Goal: Information Seeking & Learning: Learn about a topic

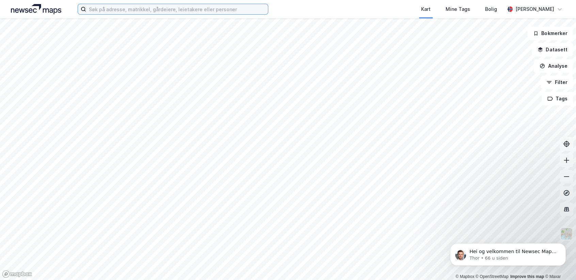
click at [180, 11] on input at bounding box center [177, 9] width 182 height 10
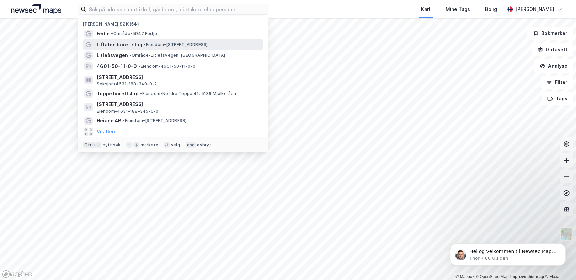
click at [146, 44] on span "• Eiendom • [STREET_ADDRESS]" at bounding box center [176, 44] width 64 height 5
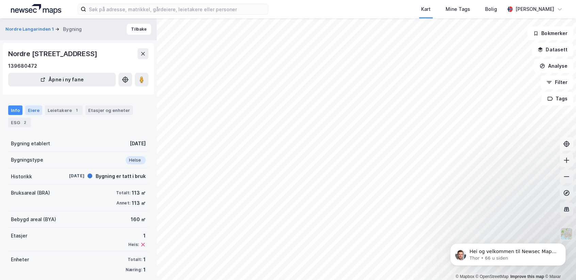
click at [36, 110] on div "Eiere" at bounding box center [33, 110] width 17 height 10
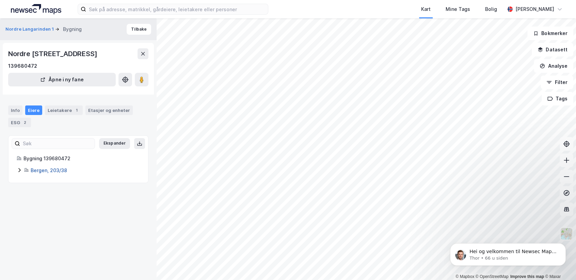
click at [48, 170] on link "Bergen, 203/38" at bounding box center [49, 170] width 36 height 6
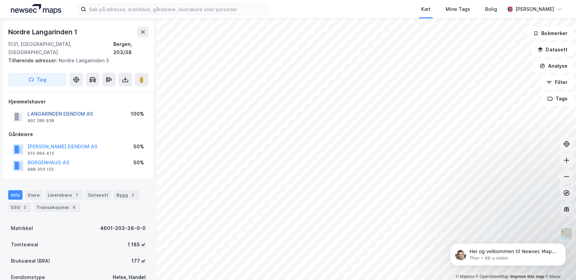
click at [0, 0] on button "LANGARINDEN EIENDOM AS" at bounding box center [0, 0] width 0 height 0
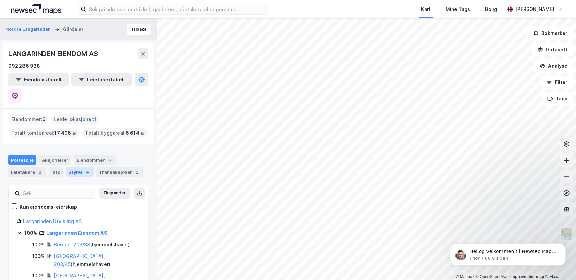
click at [75, 167] on div "Styret 4" at bounding box center [80, 172] width 28 height 10
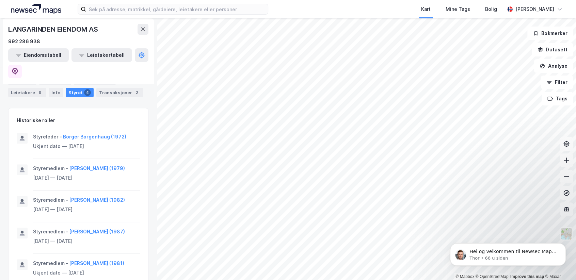
scroll to position [306, 0]
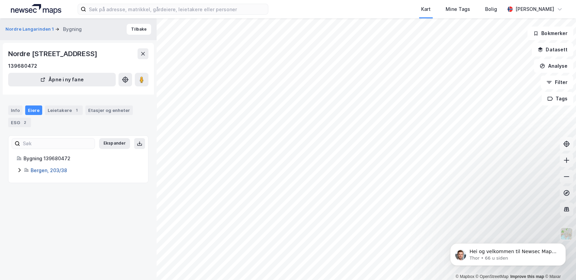
click at [57, 170] on link "Bergen, 203/38" at bounding box center [49, 170] width 36 height 6
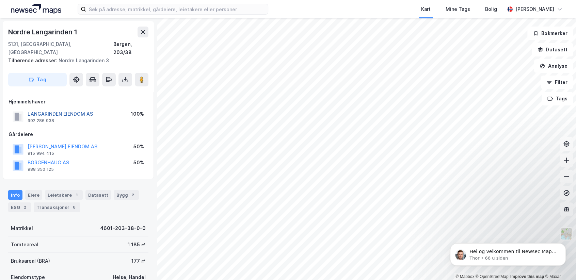
click at [0, 0] on button "LANGARINDEN EIENDOM AS" at bounding box center [0, 0] width 0 height 0
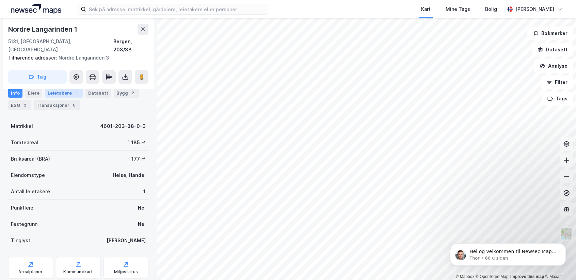
click at [73, 89] on div "1" at bounding box center [76, 92] width 7 height 7
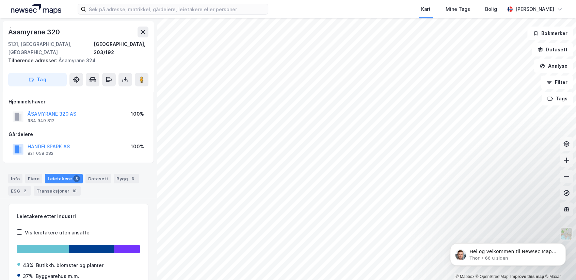
scroll to position [39, 0]
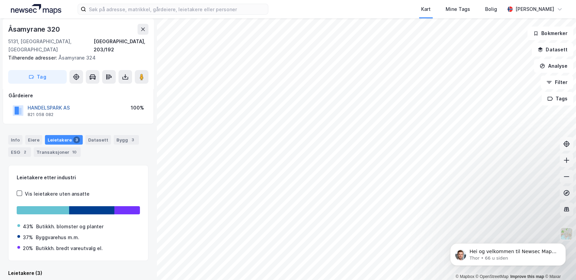
click at [0, 0] on button "HANDELSPARK AS" at bounding box center [0, 0] width 0 height 0
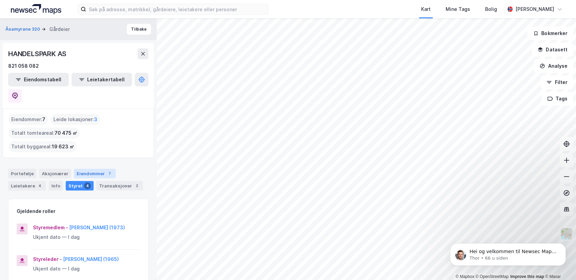
click at [93, 169] on div "Eiendommer 7" at bounding box center [95, 174] width 42 height 10
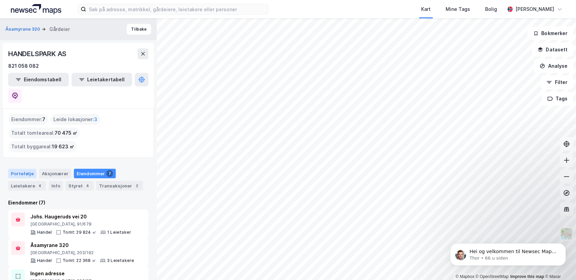
click at [21, 169] on div "Portefølje" at bounding box center [22, 174] width 28 height 10
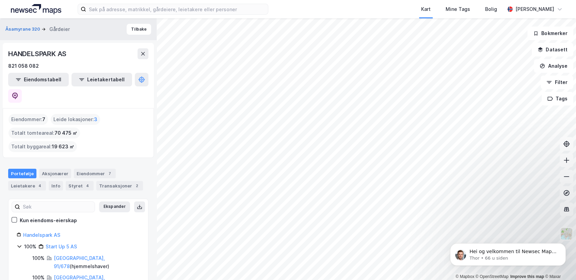
click at [339, 280] on html "Kart Mine Tags Bolig [PERSON_NAME] © Mapbox © OpenStreetMap Improve this map © …" at bounding box center [288, 140] width 576 height 280
click at [421, 280] on html "Kart Mine Tags Bolig [PERSON_NAME] © Mapbox © OpenStreetMap Improve this map © …" at bounding box center [288, 140] width 576 height 280
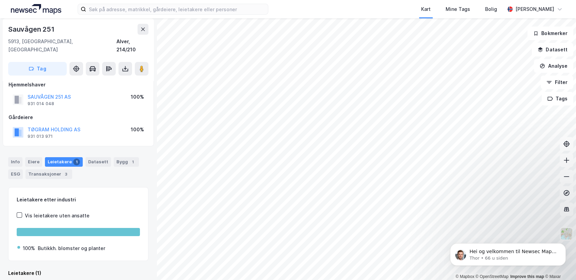
scroll to position [9, 0]
click at [0, 0] on button "SAUVÅGEN 251 AS" at bounding box center [0, 0] width 0 height 0
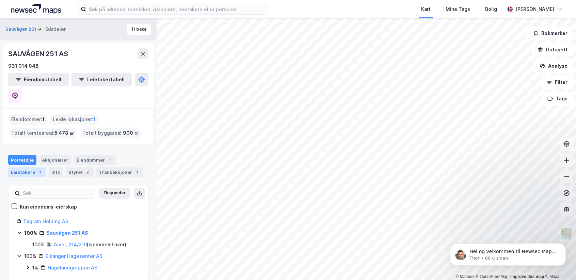
click at [18, 167] on div "Leietakere 1" at bounding box center [27, 172] width 38 height 10
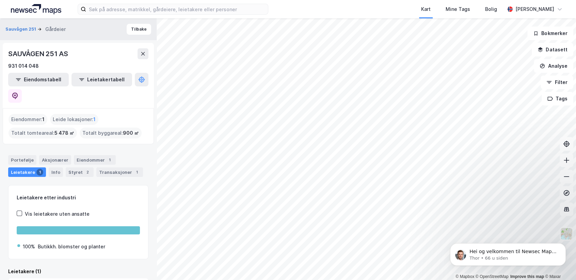
scroll to position [26, 0]
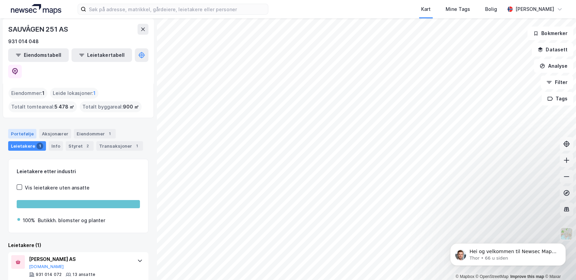
click at [28, 129] on div "Portefølje" at bounding box center [22, 134] width 28 height 10
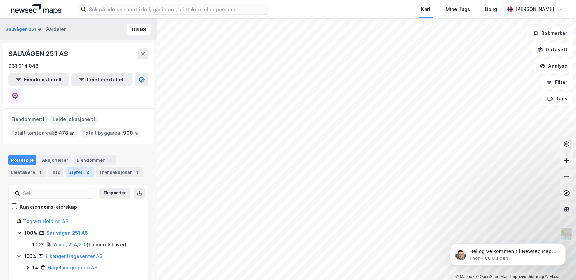
click at [70, 167] on div "Styret 2" at bounding box center [80, 172] width 28 height 10
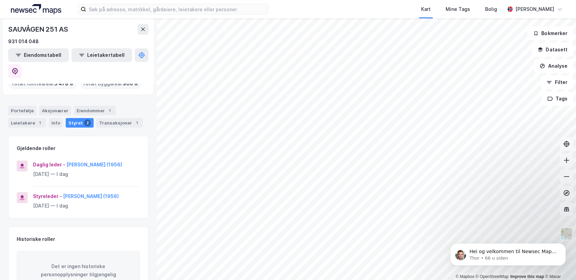
scroll to position [59, 0]
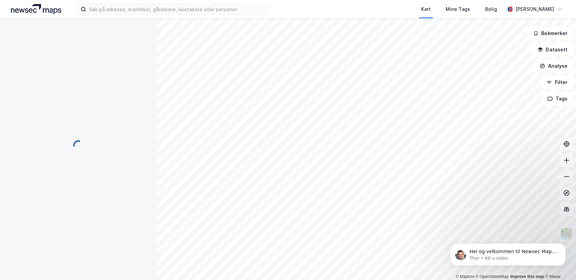
scroll to position [9, 0]
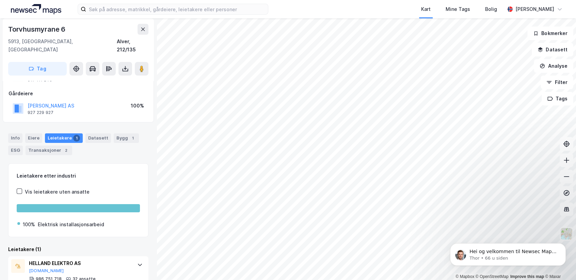
scroll to position [45, 0]
